Goal: Transaction & Acquisition: Subscribe to service/newsletter

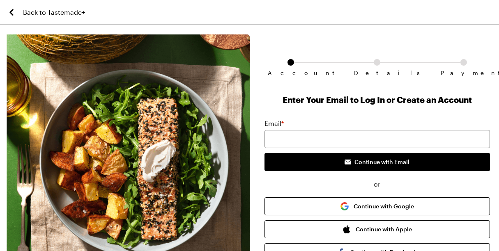
type input "[PERSON_NAME][EMAIL_ADDRESS][DOMAIN_NAME]"
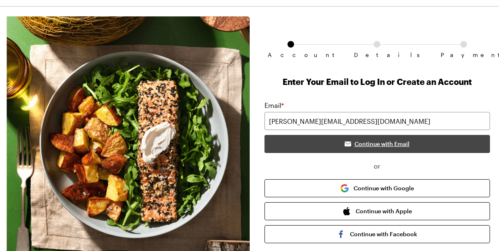
scroll to position [19, 0]
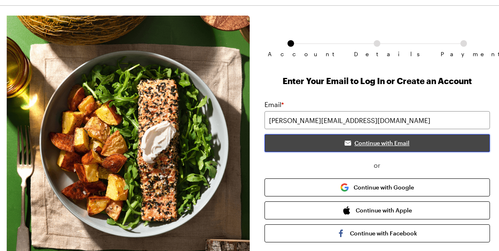
click at [381, 144] on span "Continue with Email" at bounding box center [381, 143] width 55 height 8
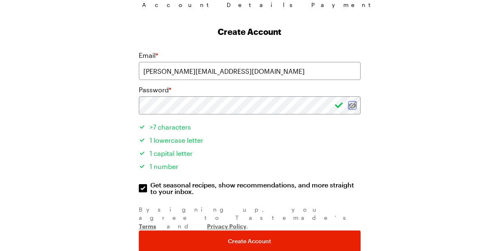
scroll to position [92, 0]
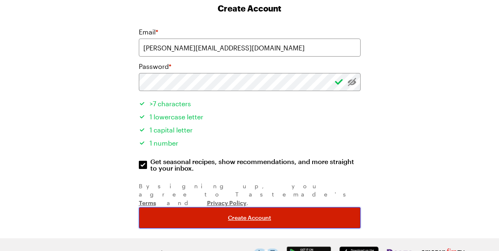
click at [266, 214] on span "Create Account" at bounding box center [249, 218] width 43 height 8
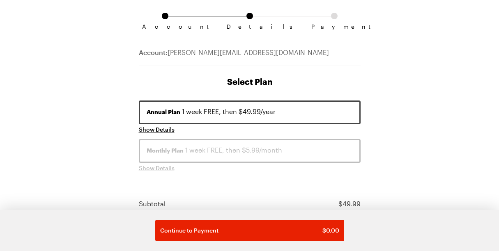
scroll to position [80, 0]
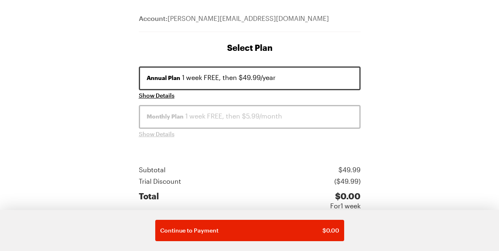
click at [286, 76] on div "Annual Plan 1 week FREE, then $49.99/year" at bounding box center [250, 78] width 206 height 10
click at [151, 129] on div "Monthly Plan 1 week FREE, then $5.99/month Show Details" at bounding box center [250, 122] width 222 height 34
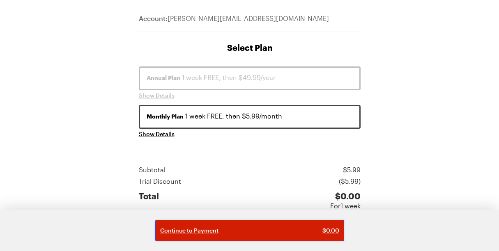
click at [322, 227] on span "$ 0.00" at bounding box center [330, 231] width 17 height 8
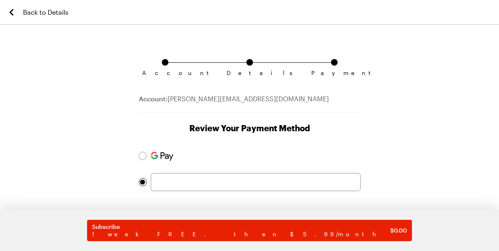
click at [259, 191] on form "Subscribe 1 week FREE, then $5.99/month $ 0.00" at bounding box center [250, 206] width 222 height 119
click at [11, 11] on icon "Back to Details" at bounding box center [11, 12] width 4 height 7
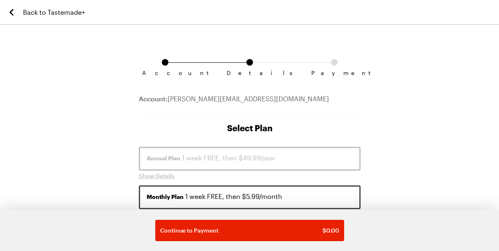
click at [15, 15] on icon "Back to Tastemade+" at bounding box center [12, 12] width 10 height 10
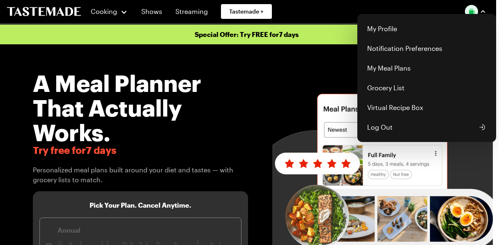
click at [476, 13] on img "button" at bounding box center [471, 11] width 13 height 13
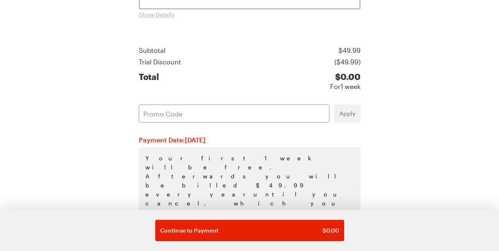
scroll to position [207, 0]
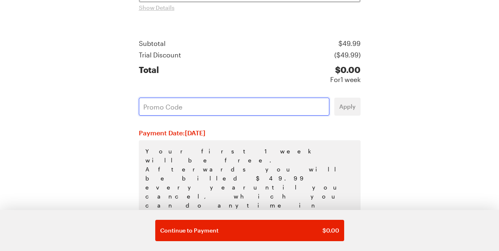
click at [223, 103] on input "text" at bounding box center [234, 107] width 191 height 18
paste input "LZ1LMRIU"
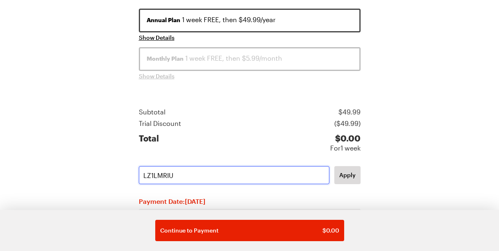
scroll to position [138, 0]
type input "LZ1LMRIU"
click at [207, 57] on div "Monthly Plan 1 week FREE, then $5.99/month" at bounding box center [250, 59] width 206 height 10
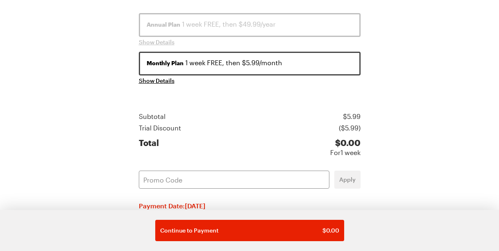
scroll to position [131, 0]
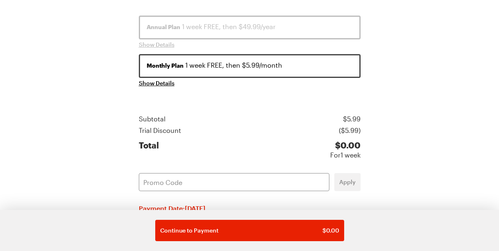
click at [204, 29] on div "Annual Plan 1 week FREE, then $49.99/year" at bounding box center [250, 27] width 206 height 10
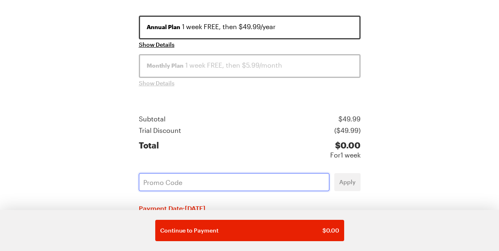
click at [243, 181] on input "text" at bounding box center [234, 182] width 191 height 18
paste input "LZ1LMRIU"
type input "LZ1LMRIU"
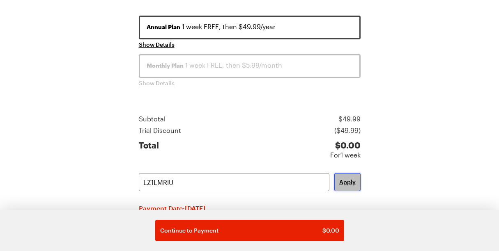
click at [352, 183] on span "Apply" at bounding box center [347, 182] width 16 height 8
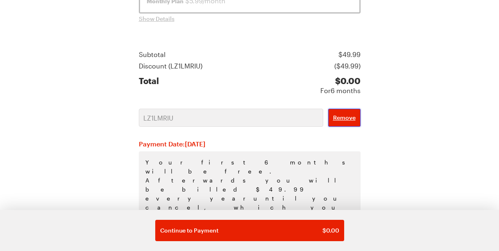
scroll to position [207, 0]
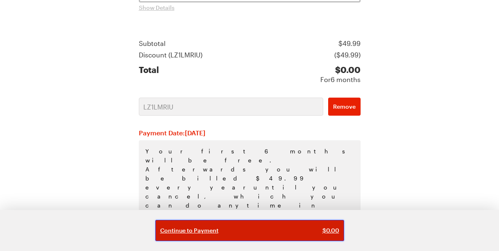
click at [322, 230] on span "$ 0.00" at bounding box center [330, 231] width 17 height 8
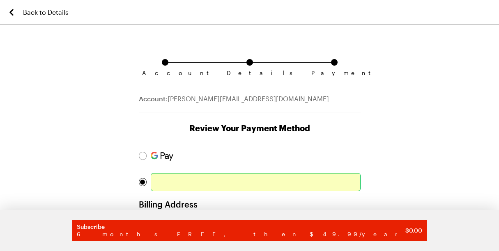
click at [410, 89] on div "Account Details Payment Account: mitchell.jennifer4@gmail.com Review Your Payme…" at bounding box center [249, 242] width 499 height 416
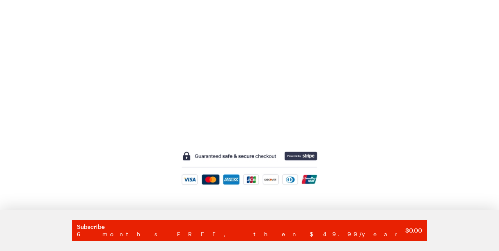
scroll to position [302, 0]
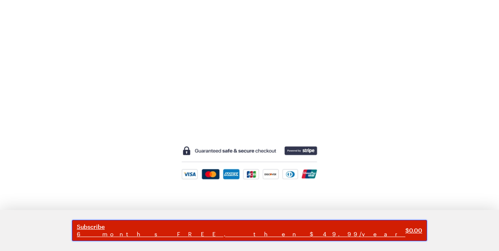
click at [264, 233] on span "6 months FREE, then $49.99/year" at bounding box center [241, 234] width 329 height 7
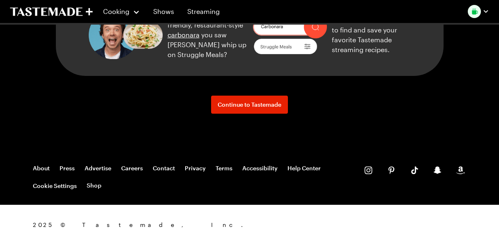
scroll to position [1147, 0]
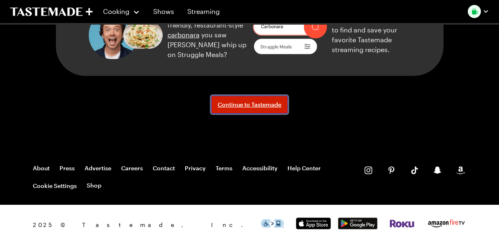
click at [241, 109] on span "Continue to Tastemade" at bounding box center [250, 105] width 64 height 8
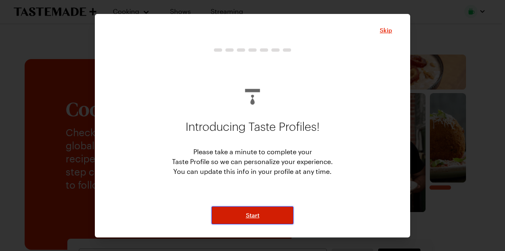
click at [265, 215] on button "Start" at bounding box center [252, 216] width 82 height 18
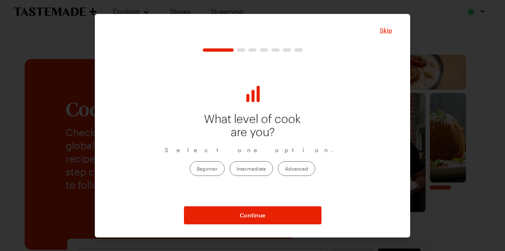
click at [261, 172] on label "Intermediate" at bounding box center [252, 168] width 44 height 15
click at [237, 170] on input "Intermediate" at bounding box center [237, 170] width 0 height 0
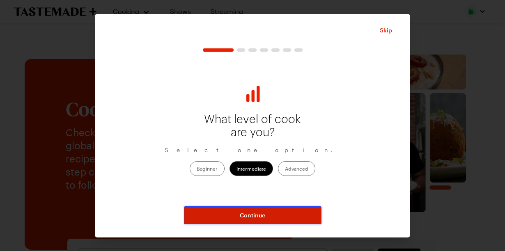
click at [252, 216] on span "Continue" at bounding box center [252, 215] width 25 height 8
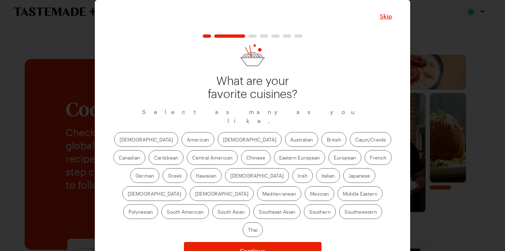
click at [182, 132] on label "American" at bounding box center [198, 139] width 33 height 15
click at [187, 140] on input "American" at bounding box center [187, 140] width 0 height 0
click at [218, 132] on label "Asian" at bounding box center [250, 139] width 64 height 15
click at [223, 140] on input "Asian" at bounding box center [223, 140] width 0 height 0
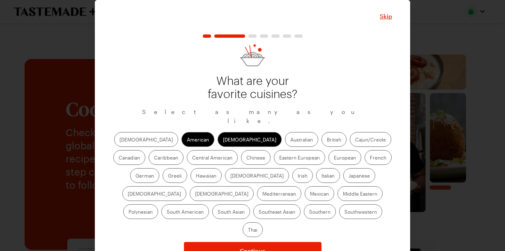
click at [350, 134] on label "Cajun/Creole" at bounding box center [370, 139] width 41 height 15
click at [355, 140] on input "Cajun/Creole" at bounding box center [355, 140] width 0 height 0
click at [187, 168] on label "Greek" at bounding box center [175, 175] width 25 height 15
click at [168, 177] on input "Greek" at bounding box center [168, 177] width 0 height 0
click at [301, 186] on label "Mediterranean" at bounding box center [279, 193] width 44 height 15
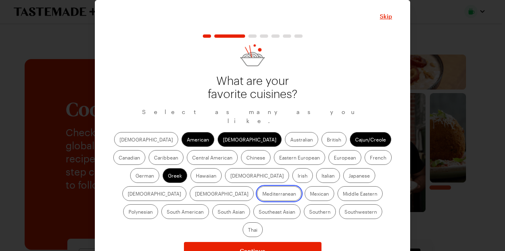
click at [262, 195] on input "Mediterranean" at bounding box center [262, 195] width 0 height 0
click at [305, 190] on label "Mexican" at bounding box center [320, 193] width 30 height 15
click at [310, 195] on input "Mexican" at bounding box center [310, 195] width 0 height 0
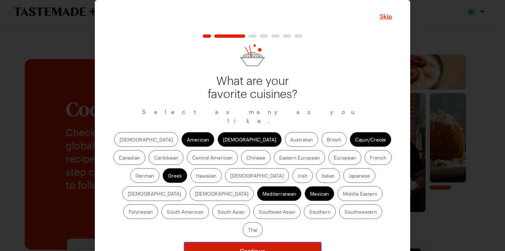
click at [254, 247] on span "Continue" at bounding box center [252, 251] width 25 height 8
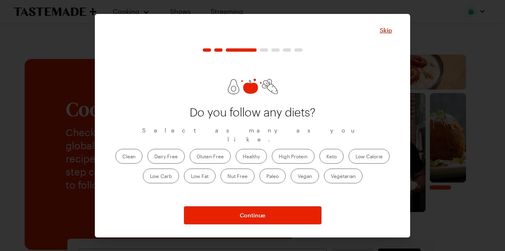
click at [260, 151] on label "Healthy" at bounding box center [251, 156] width 31 height 15
click at [243, 157] on input "Healthy" at bounding box center [243, 157] width 0 height 0
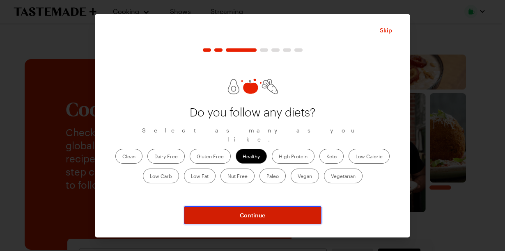
click at [285, 211] on button "Continue" at bounding box center [253, 216] width 138 height 18
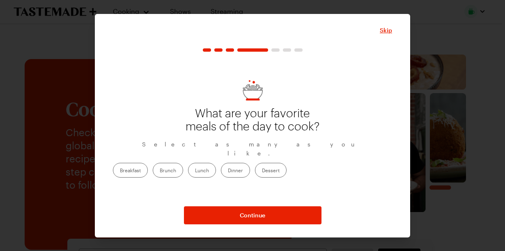
click at [250, 168] on label "Dinner" at bounding box center [235, 170] width 29 height 15
click at [228, 171] on input "Dinner" at bounding box center [228, 171] width 0 height 0
click at [216, 167] on label "Lunch" at bounding box center [202, 170] width 28 height 15
click at [195, 171] on input "Lunch" at bounding box center [195, 171] width 0 height 0
click at [148, 168] on label "Breakfast" at bounding box center [130, 170] width 35 height 15
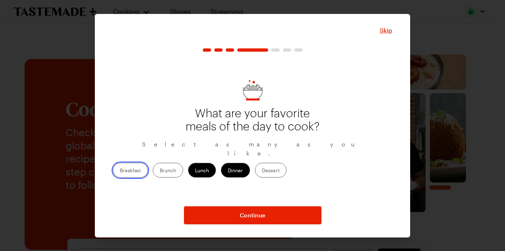
click at [120, 171] on input "Breakfast" at bounding box center [120, 171] width 0 height 0
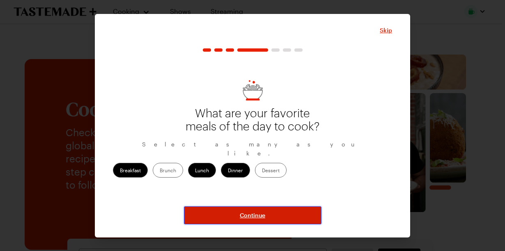
click at [247, 224] on button "Continue" at bounding box center [253, 216] width 138 height 18
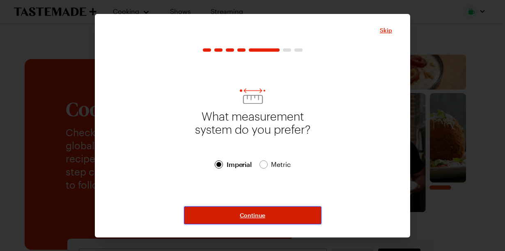
click at [248, 216] on span "Continue" at bounding box center [252, 215] width 25 height 8
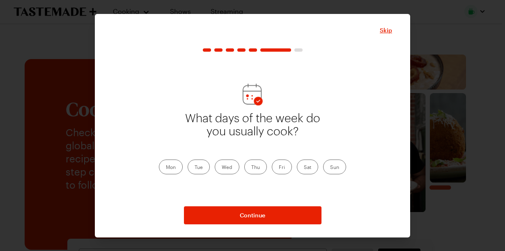
click at [335, 168] on label "Sun" at bounding box center [334, 167] width 23 height 15
click at [330, 168] on input "Sun" at bounding box center [330, 168] width 0 height 0
click at [166, 170] on label "Mon" at bounding box center [171, 167] width 24 height 15
click at [166, 168] on input "Mon" at bounding box center [166, 168] width 0 height 0
click at [195, 169] on label "Tue" at bounding box center [199, 167] width 22 height 15
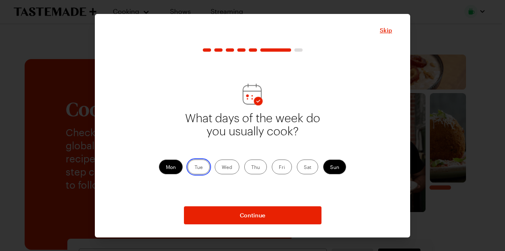
click at [195, 168] on input "Tue" at bounding box center [195, 168] width 0 height 0
click at [230, 165] on label "Wed" at bounding box center [227, 167] width 25 height 15
click at [222, 168] on input "Wed" at bounding box center [222, 168] width 0 height 0
click at [260, 164] on label "Thu" at bounding box center [255, 167] width 23 height 15
click at [251, 168] on input "Thu" at bounding box center [251, 168] width 0 height 0
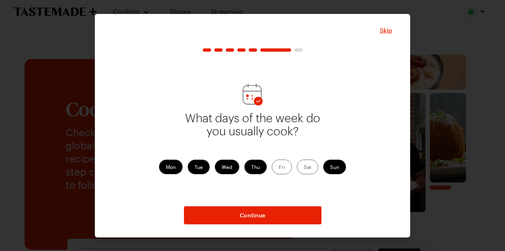
click at [284, 168] on label "Fri" at bounding box center [282, 167] width 20 height 15
click at [279, 168] on input "Fri" at bounding box center [279, 168] width 0 height 0
click at [306, 165] on label "Sat" at bounding box center [307, 167] width 21 height 15
click at [304, 168] on input "Sat" at bounding box center [304, 168] width 0 height 0
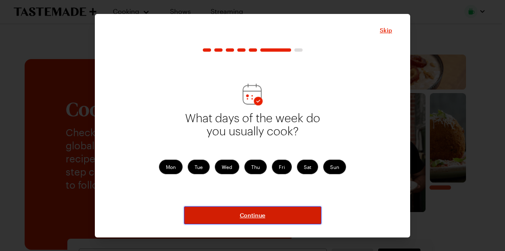
click at [264, 218] on span "Continue" at bounding box center [252, 215] width 25 height 8
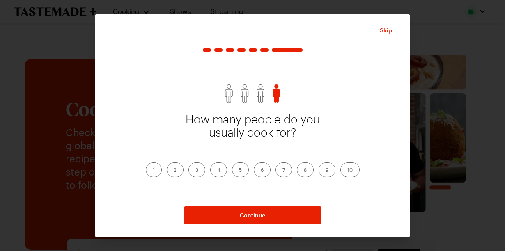
click at [198, 170] on label "3" at bounding box center [196, 170] width 17 height 15
click at [195, 171] on input "3" at bounding box center [195, 171] width 0 height 0
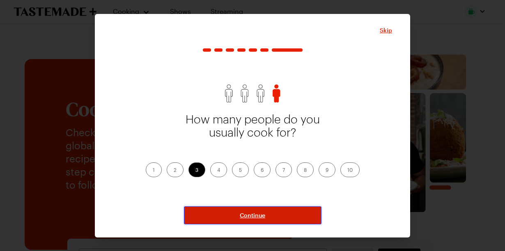
click at [236, 217] on button "Continue" at bounding box center [253, 216] width 138 height 18
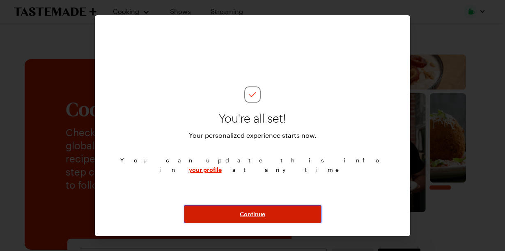
click at [253, 221] on button "Continue" at bounding box center [253, 214] width 138 height 18
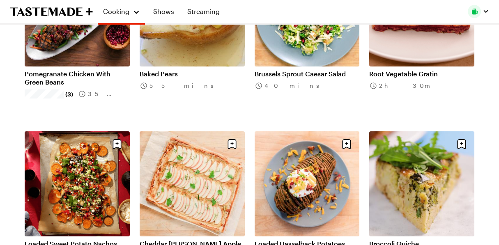
scroll to position [327, 0]
